Goal: Task Accomplishment & Management: Manage account settings

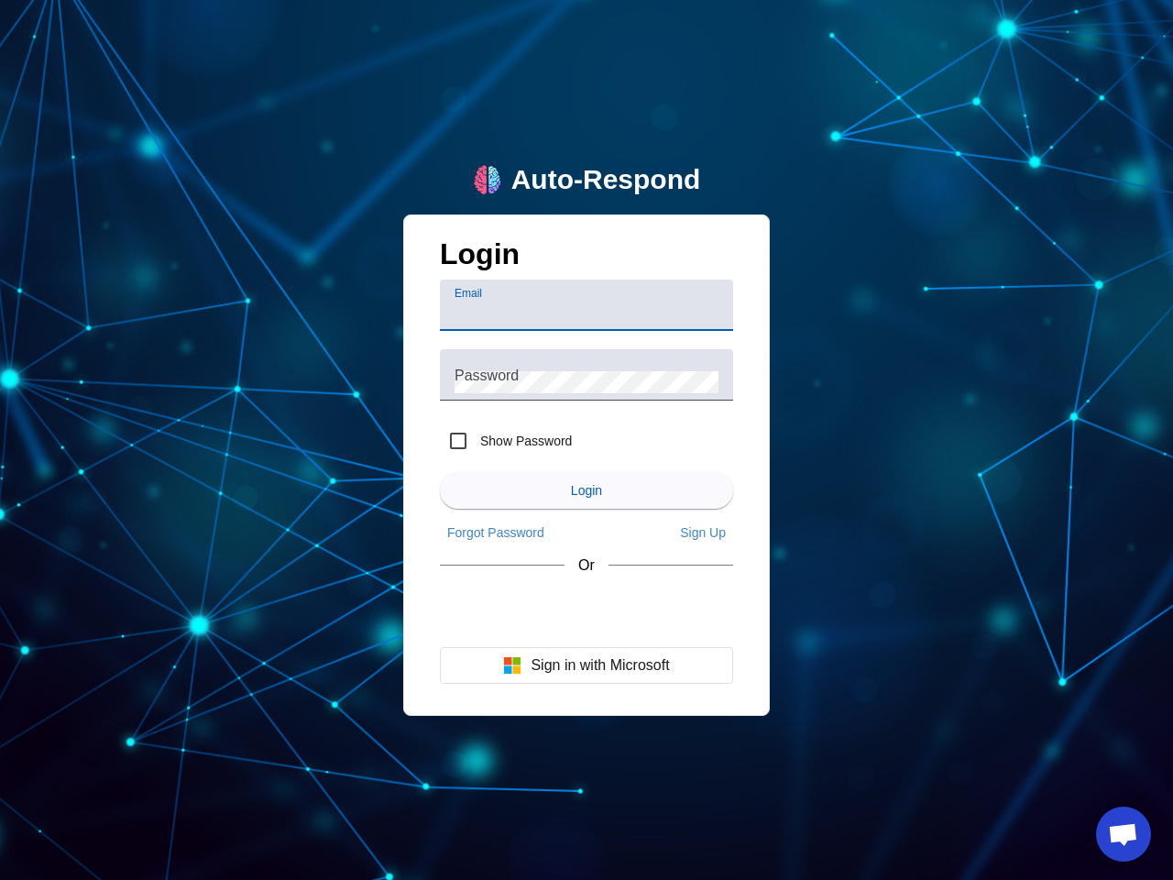
click at [586, 305] on input "Email" at bounding box center [586, 312] width 264 height 22
click at [506, 441] on label "Show Password" at bounding box center [523, 441] width 95 height 18
click at [476, 441] on input "Show Password" at bounding box center [458, 440] width 37 height 37
click at [458, 441] on input "Show Password" at bounding box center [458, 440] width 37 height 37
checkbox input "false"
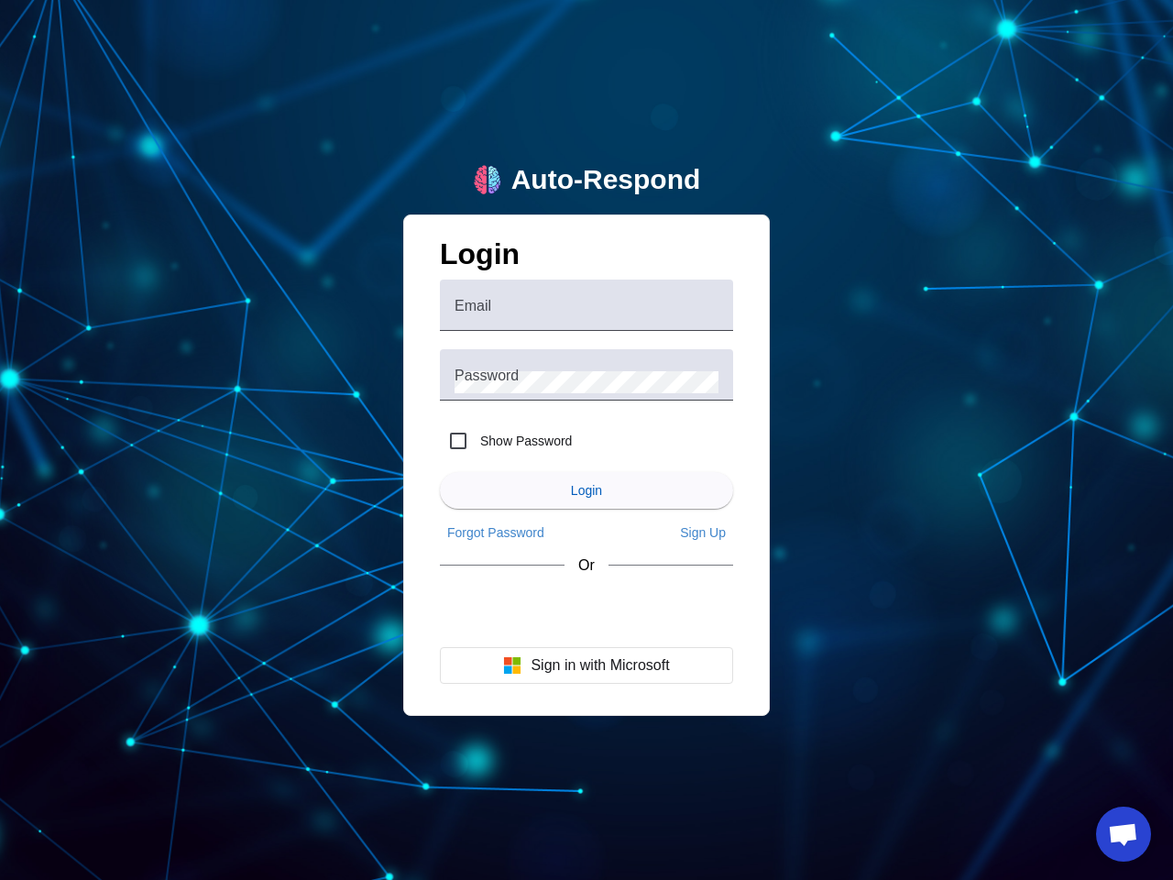
click at [586, 490] on span "Login" at bounding box center [586, 490] width 31 height 15
click at [496, 532] on app-main-login "Auto-Respond Login Email Password Show Password Login Forgot Password Sign Up O…" at bounding box center [586, 440] width 1173 height 880
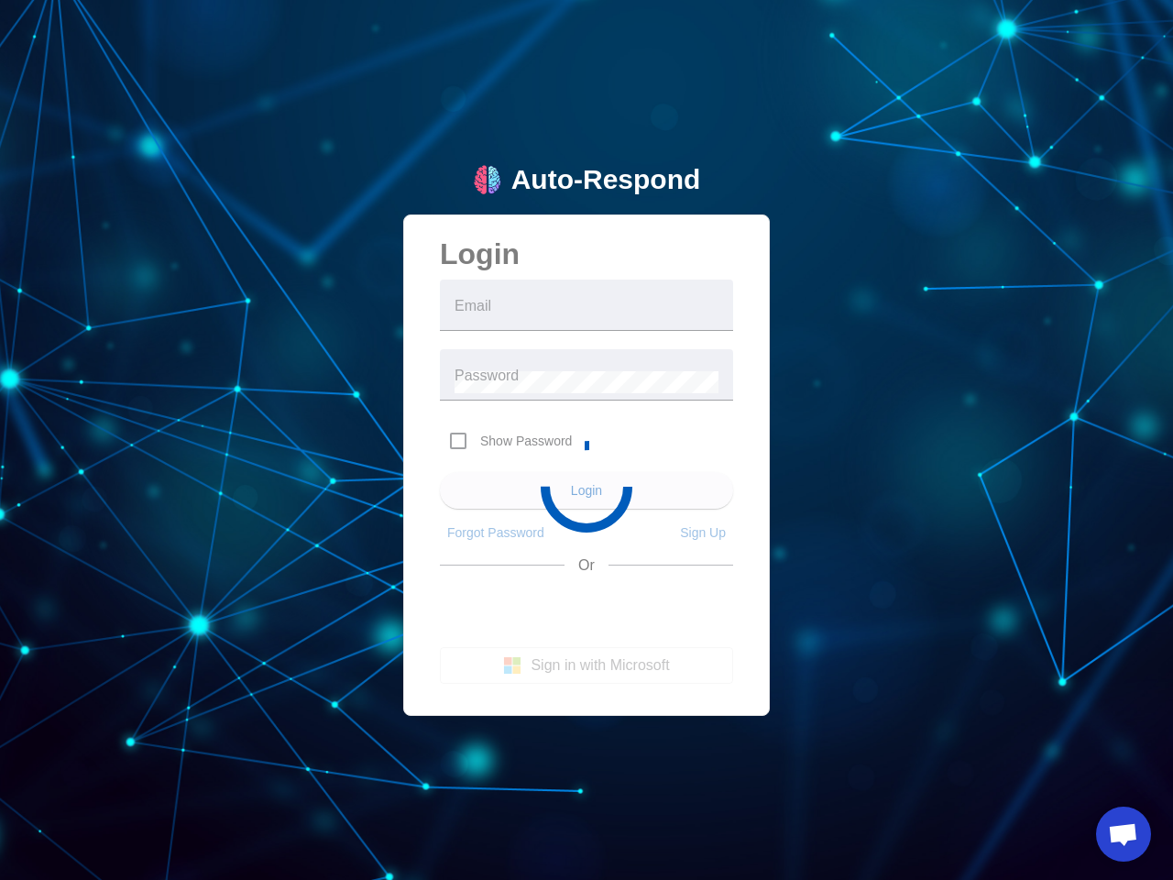
click at [703, 532] on app-main-login "Auto-Respond Login Email Password Show Password Login Forgot Password Sign Up O…" at bounding box center [586, 440] width 1173 height 880
click at [586, 665] on app-main-login "Auto-Respond Login Email Password Show Password Login Forgot Password Sign Up O…" at bounding box center [586, 440] width 1173 height 880
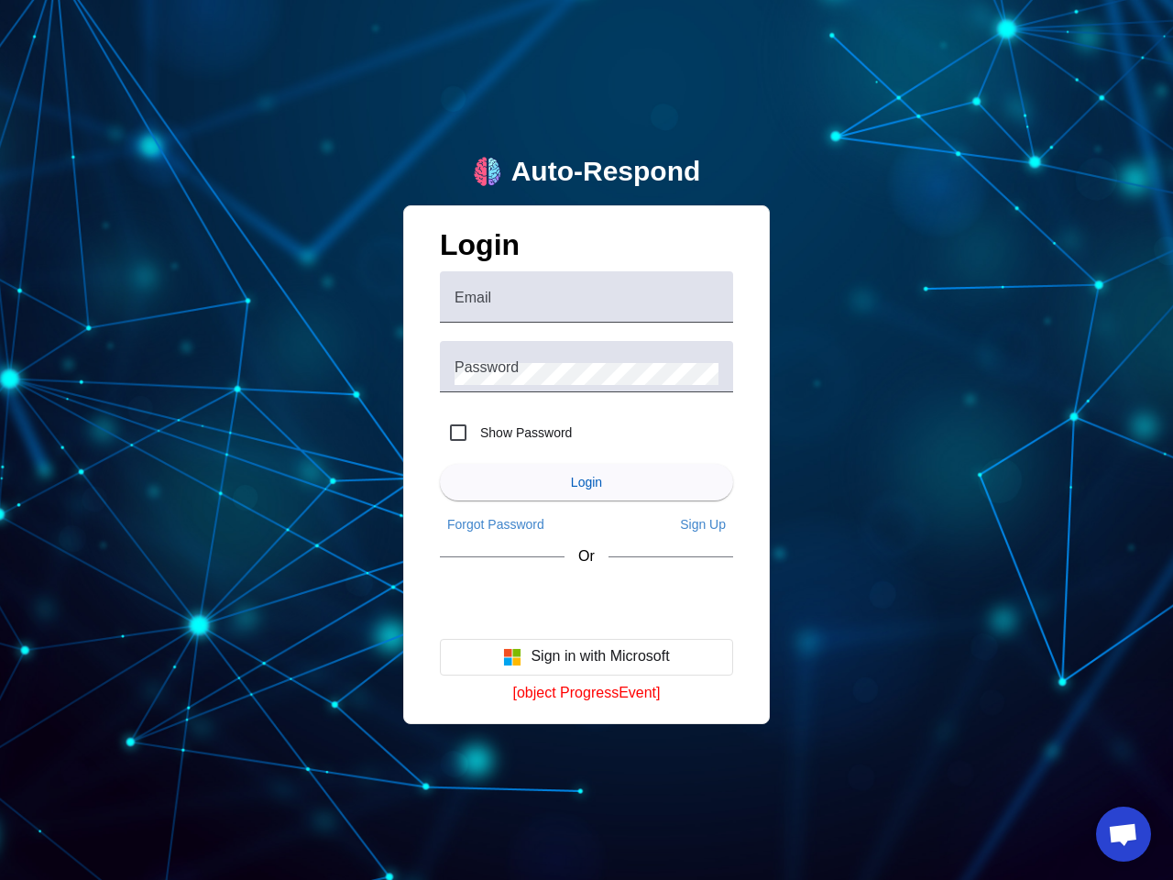
click at [1123, 834] on span "Open chat" at bounding box center [1123, 836] width 30 height 26
